Goal: Task Accomplishment & Management: Manage account settings

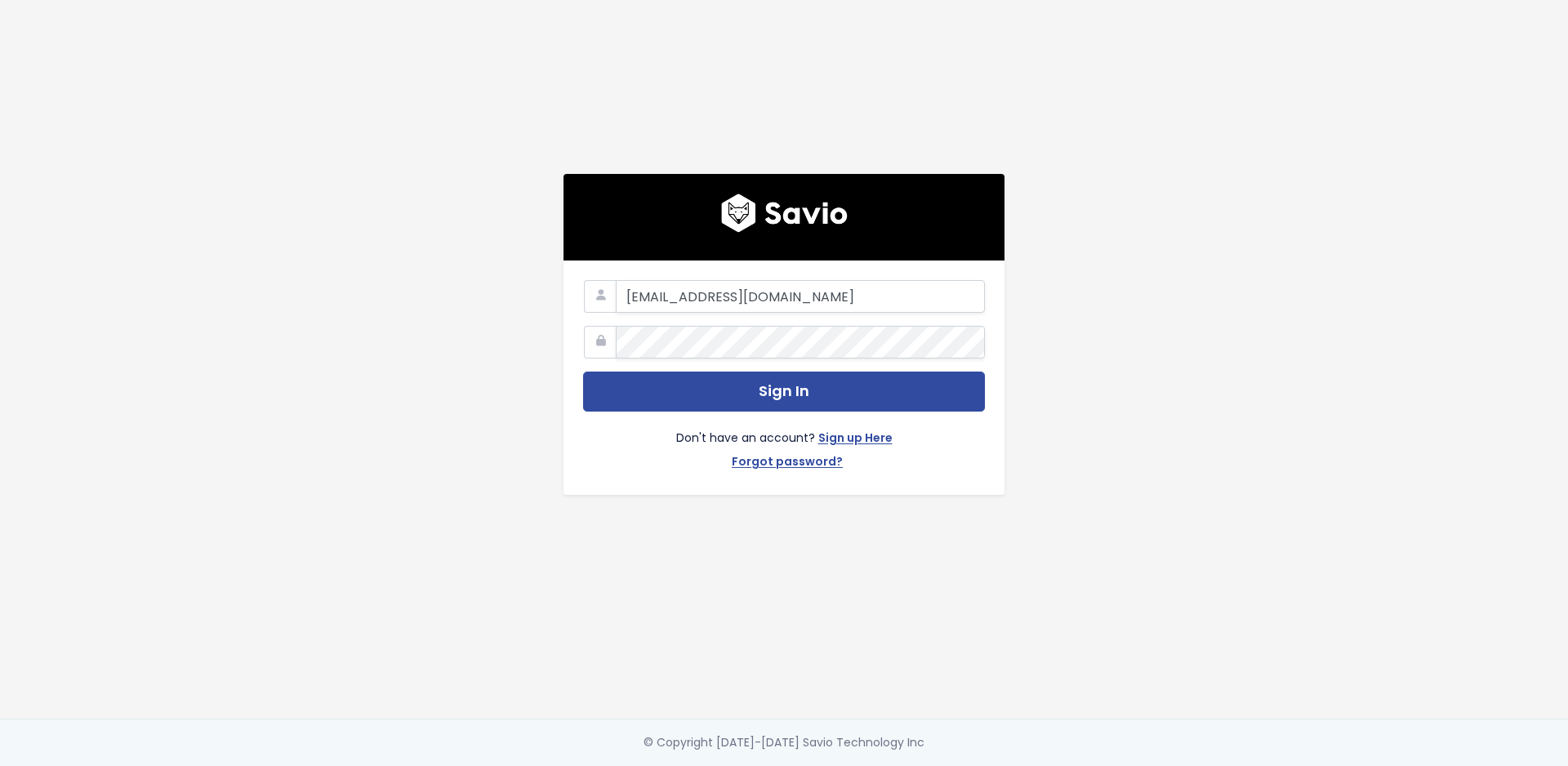
click at [782, 271] on div "eprikazc@gmail.com Sign In Don't have an account? Sign up Here Forgot password?" at bounding box center [784, 377] width 441 height 234
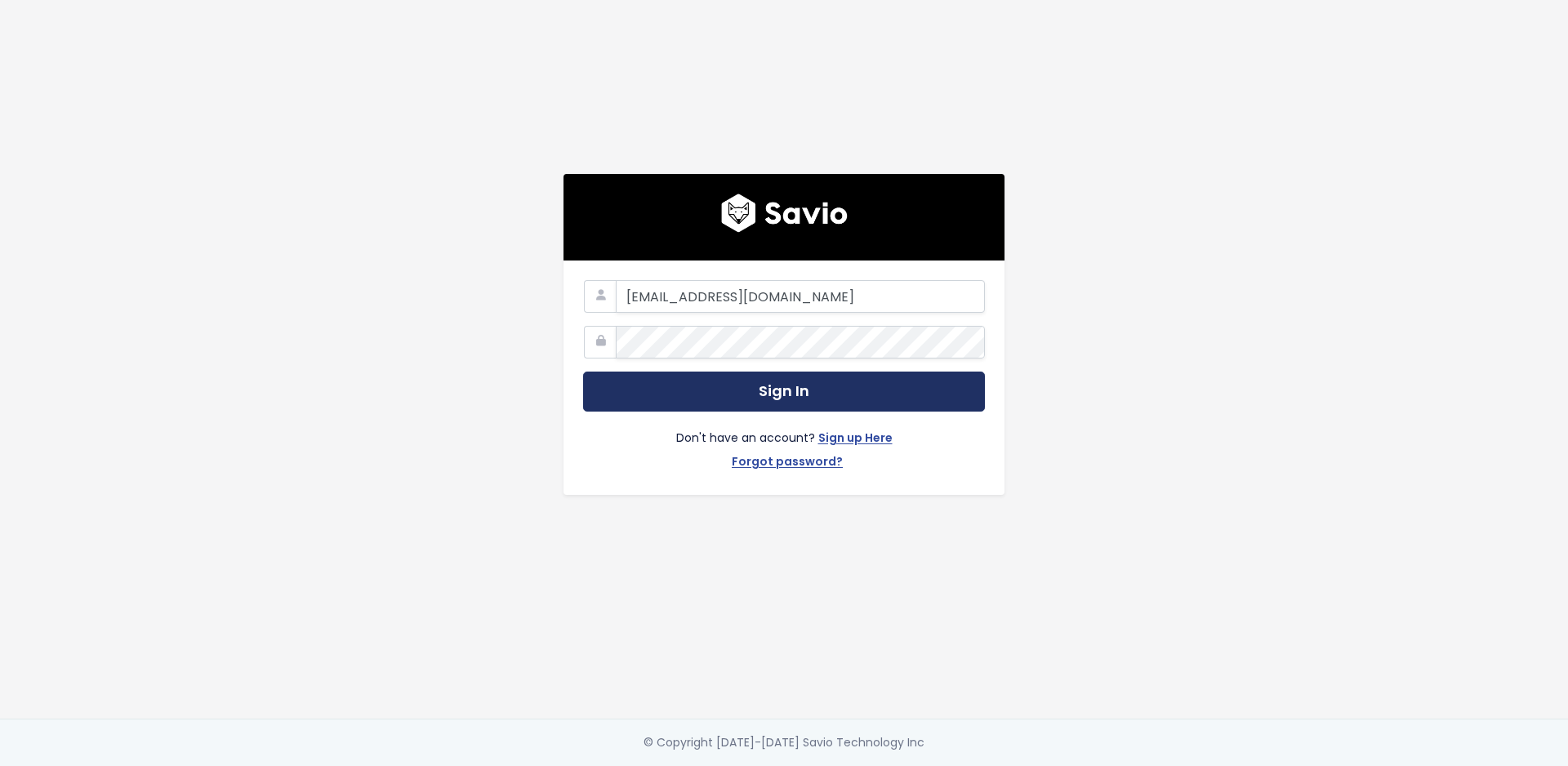
click at [739, 396] on button "Sign In" at bounding box center [784, 391] width 402 height 40
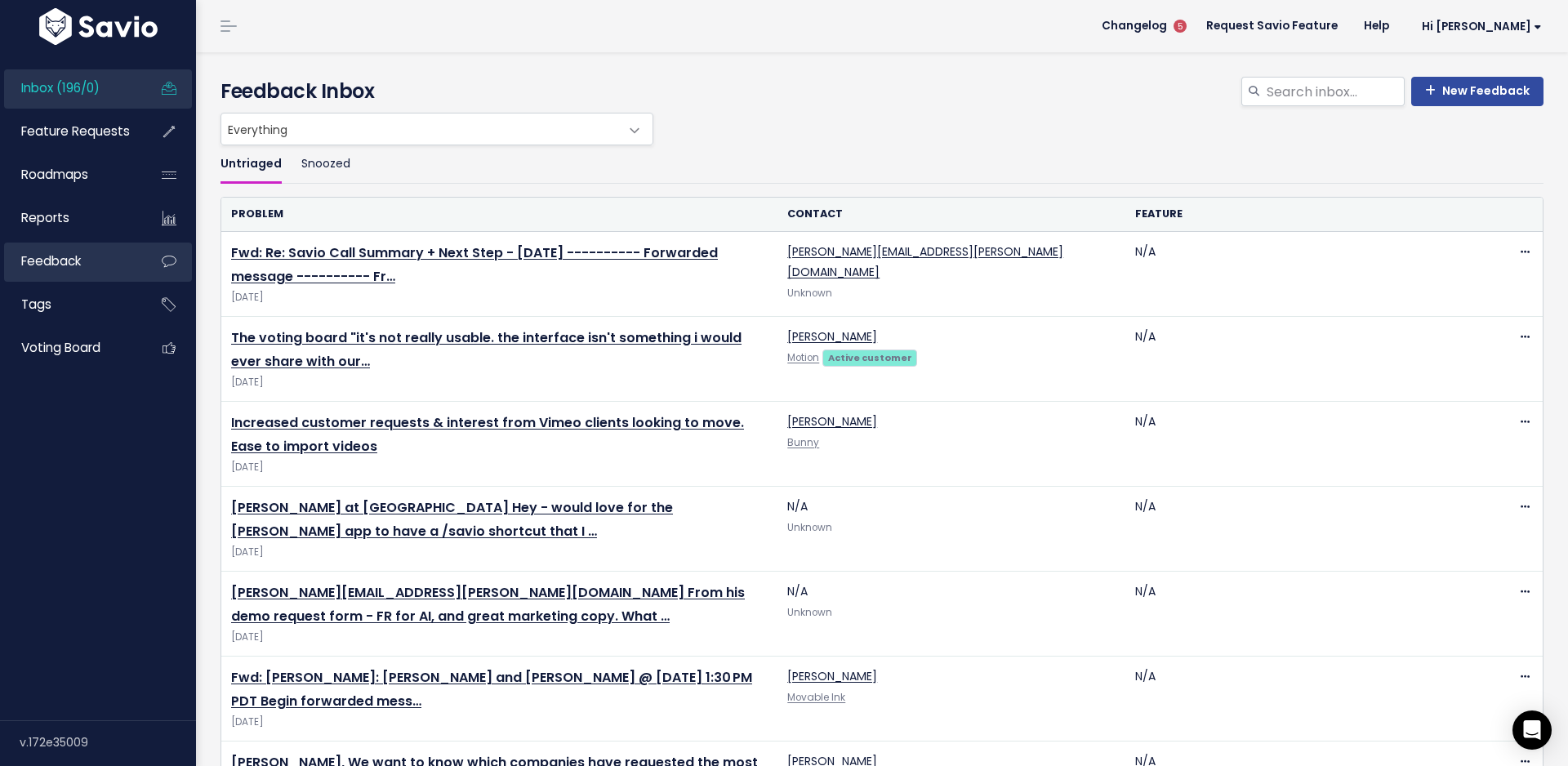
click at [126, 253] on link "Feedback" at bounding box center [70, 261] width 132 height 38
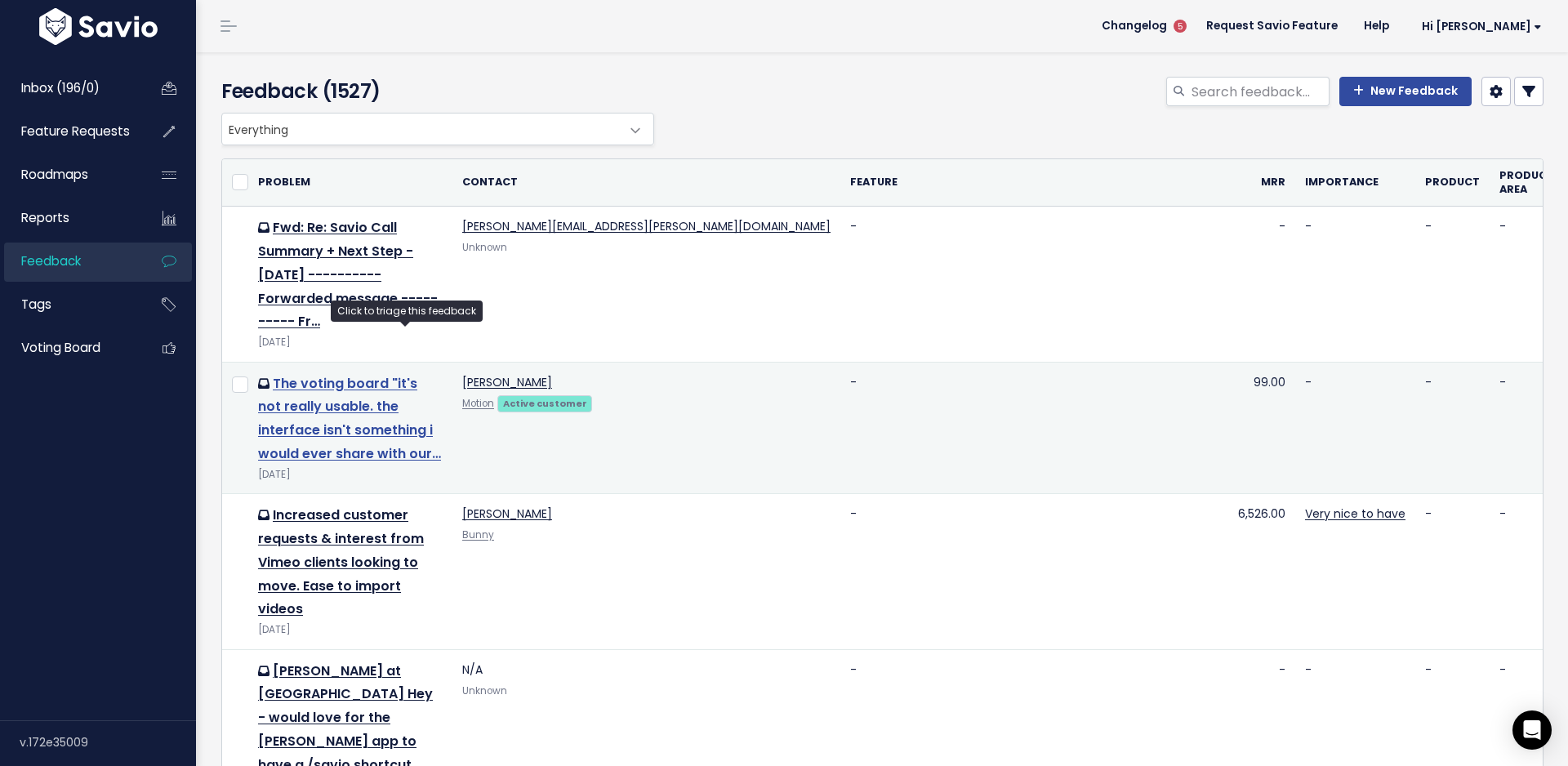
click at [348, 374] on link "The voting board "it's not really usable. the interface isn't something i would…" at bounding box center [349, 418] width 183 height 89
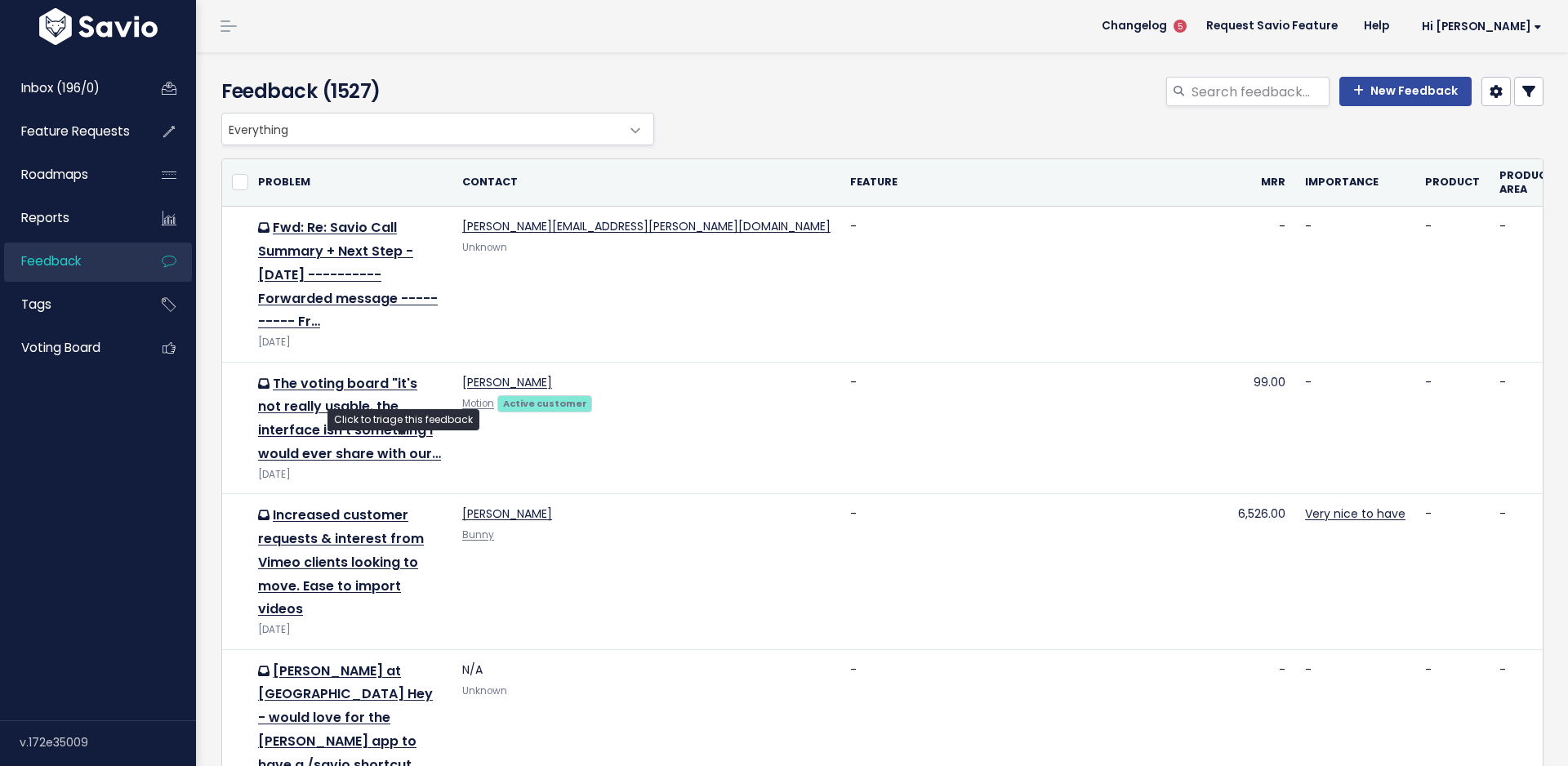
click at [368, 505] on link "Increased customer requests & interest from Vimeo clients looking to move. Ease…" at bounding box center [340, 561] width 166 height 113
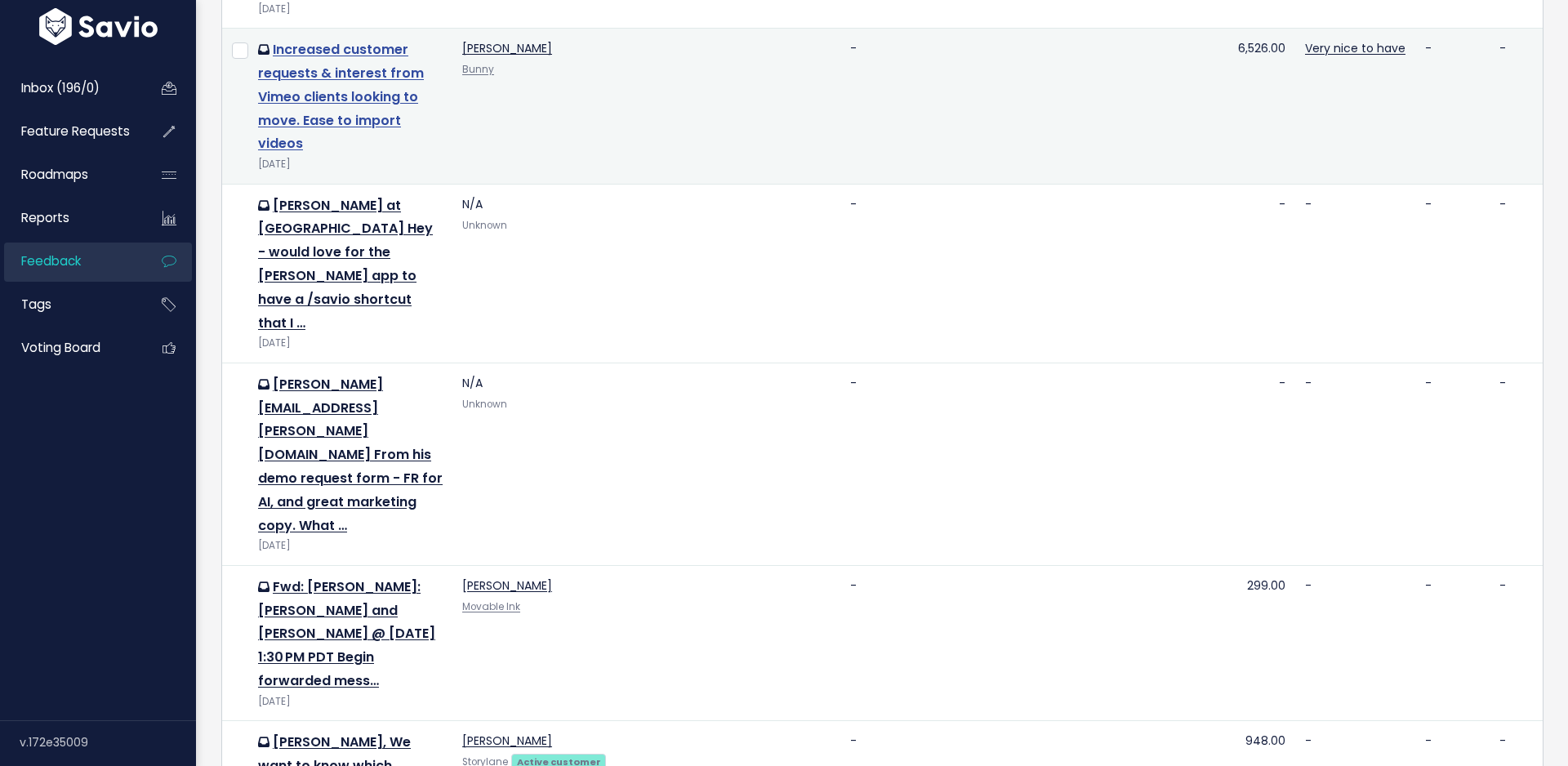
scroll to position [279, 0]
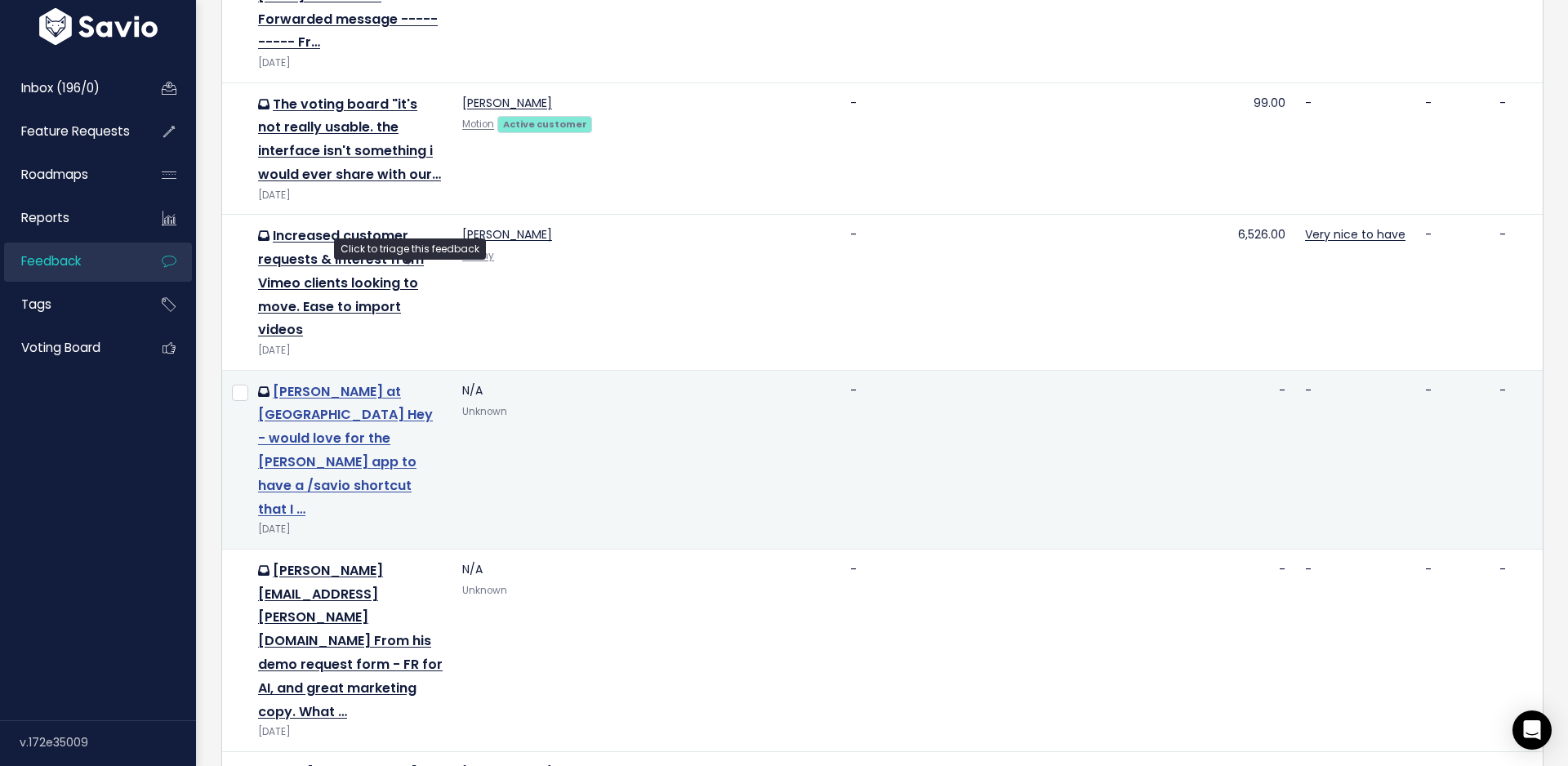
click at [407, 382] on link "[PERSON_NAME] at [GEOGRAPHIC_DATA] Hey - would love for the [PERSON_NAME] app t…" at bounding box center [345, 450] width 175 height 136
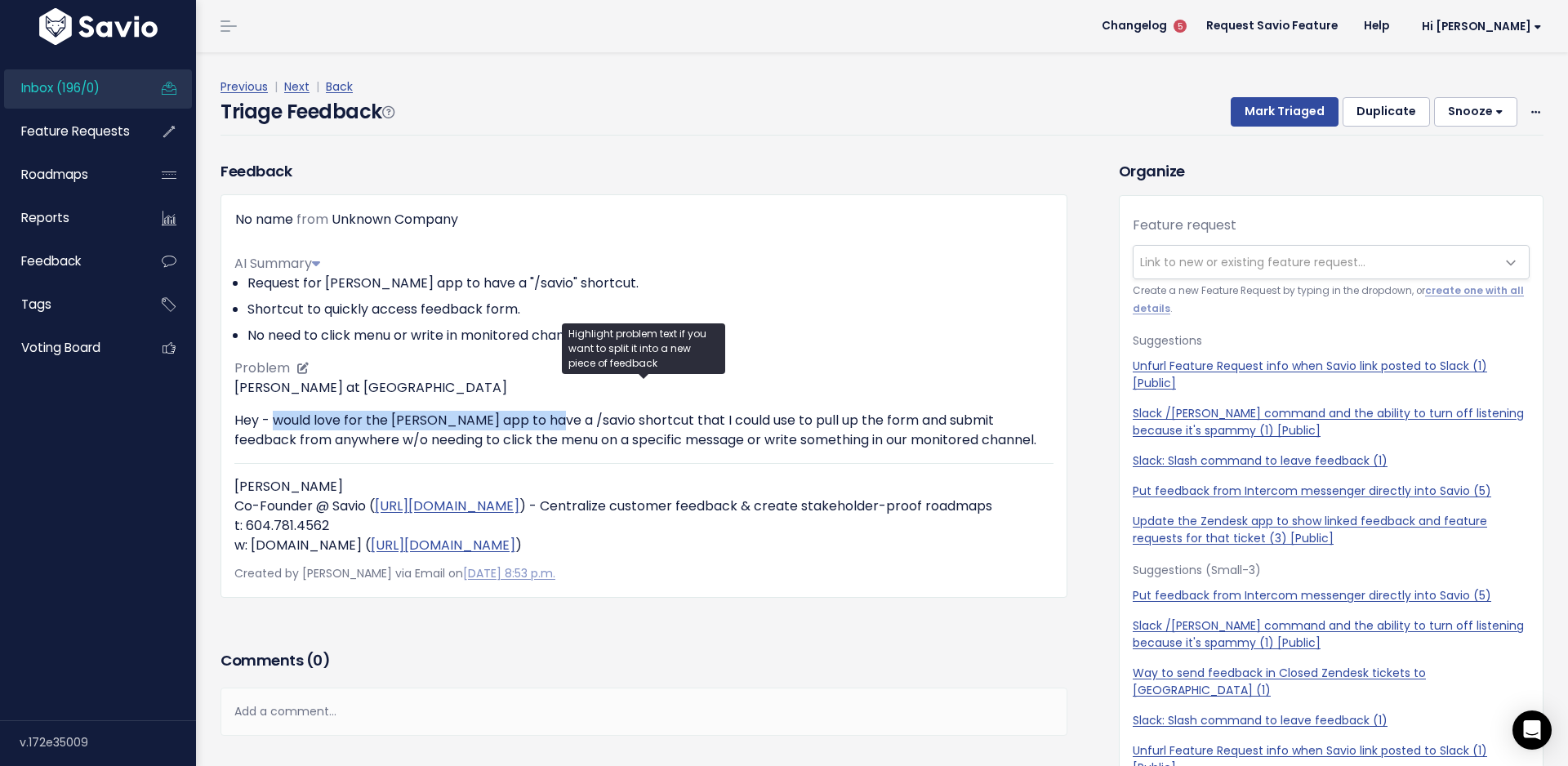
drag, startPoint x: 276, startPoint y: 419, endPoint x: 547, endPoint y: 415, distance: 271.0
click at [547, 415] on p "Hey - would love for the [PERSON_NAME] app to have a /savio shortcut that I cou…" at bounding box center [644, 430] width 819 height 39
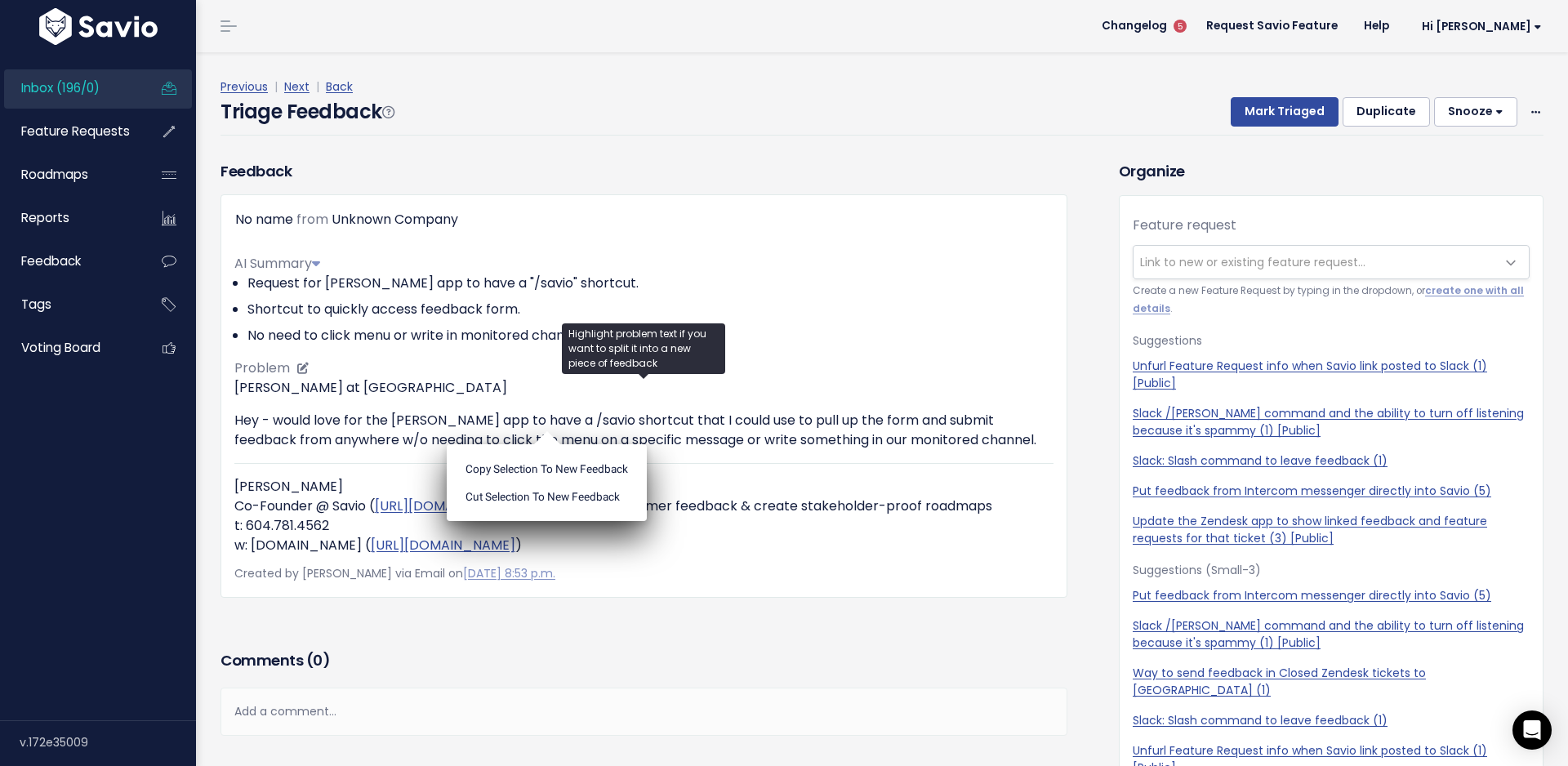
click at [777, 391] on p "[PERSON_NAME] at [GEOGRAPHIC_DATA]" at bounding box center [644, 388] width 819 height 20
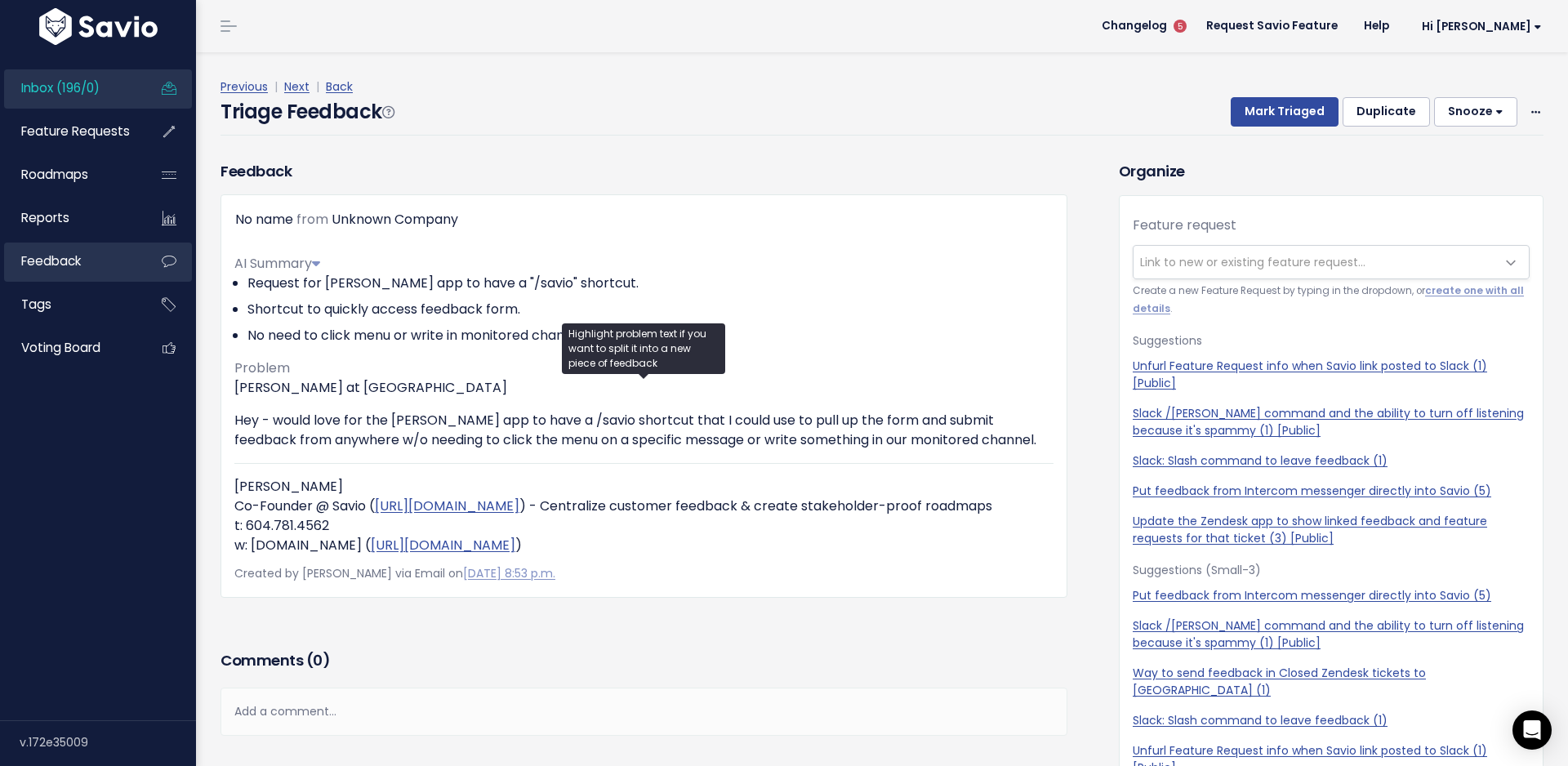
click at [77, 258] on span "Feedback" at bounding box center [51, 261] width 59 height 17
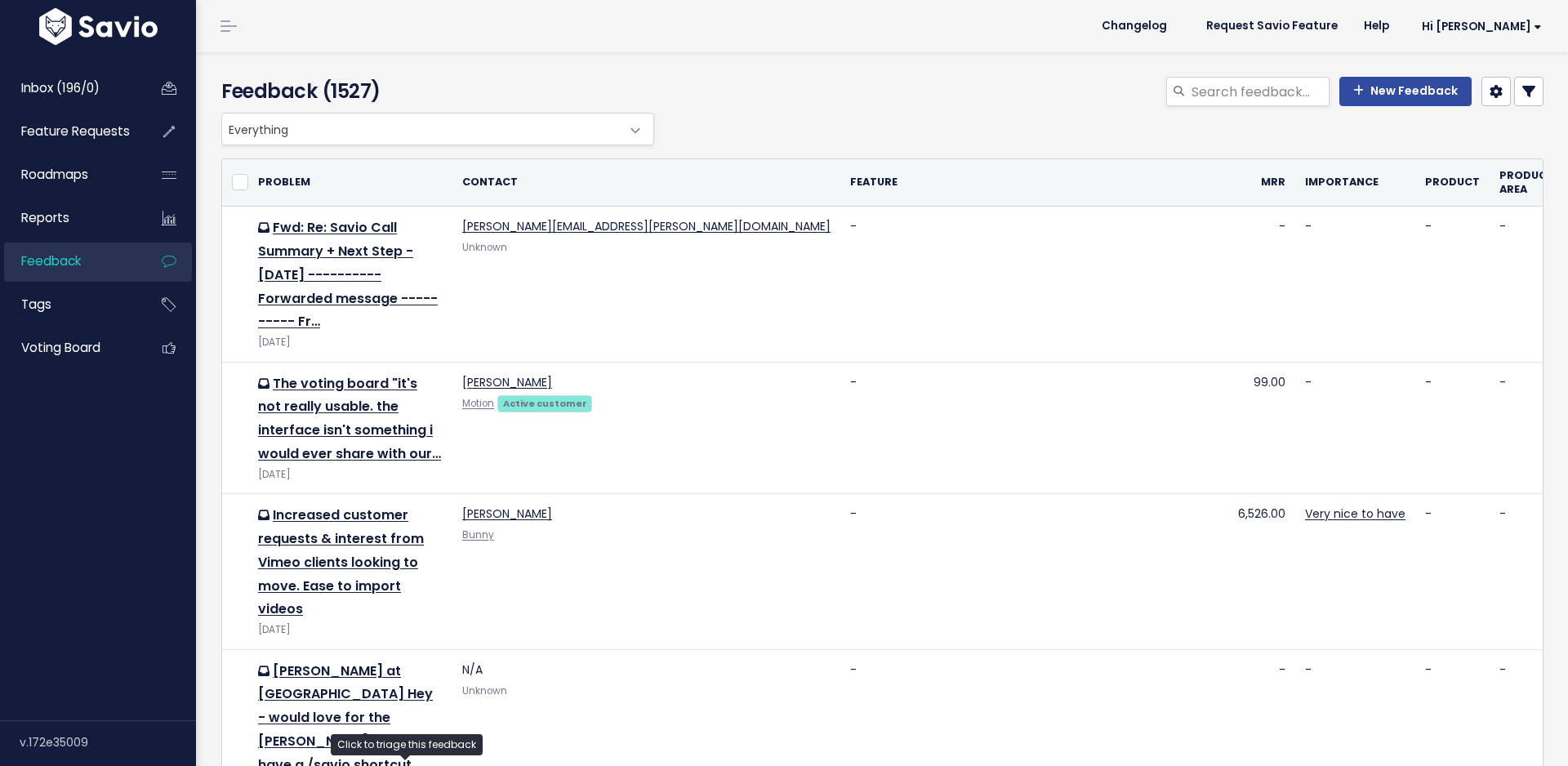
scroll to position [279, 0]
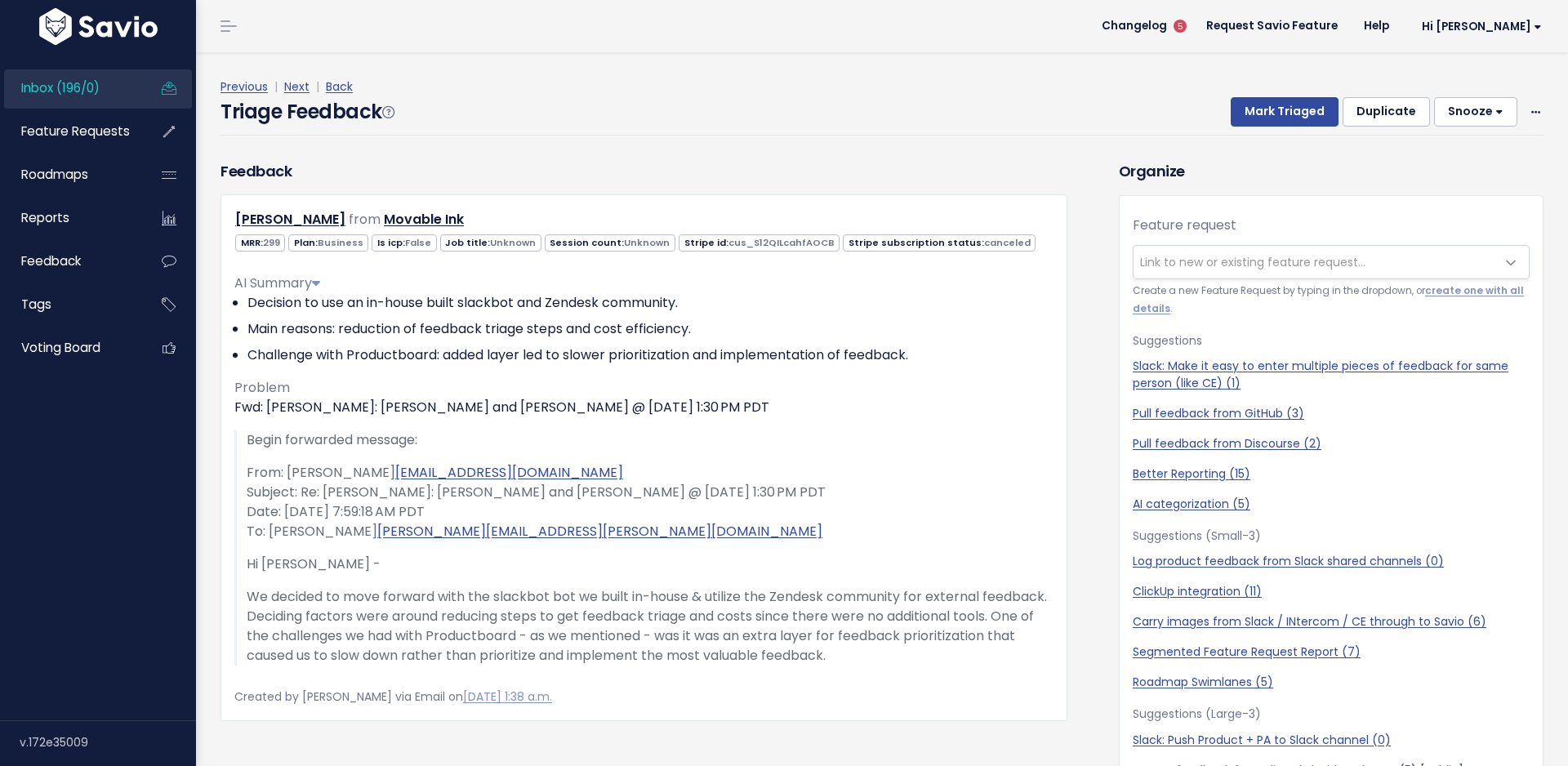
scroll to position [54, 0]
